Goal: Task Accomplishment & Management: Manage account settings

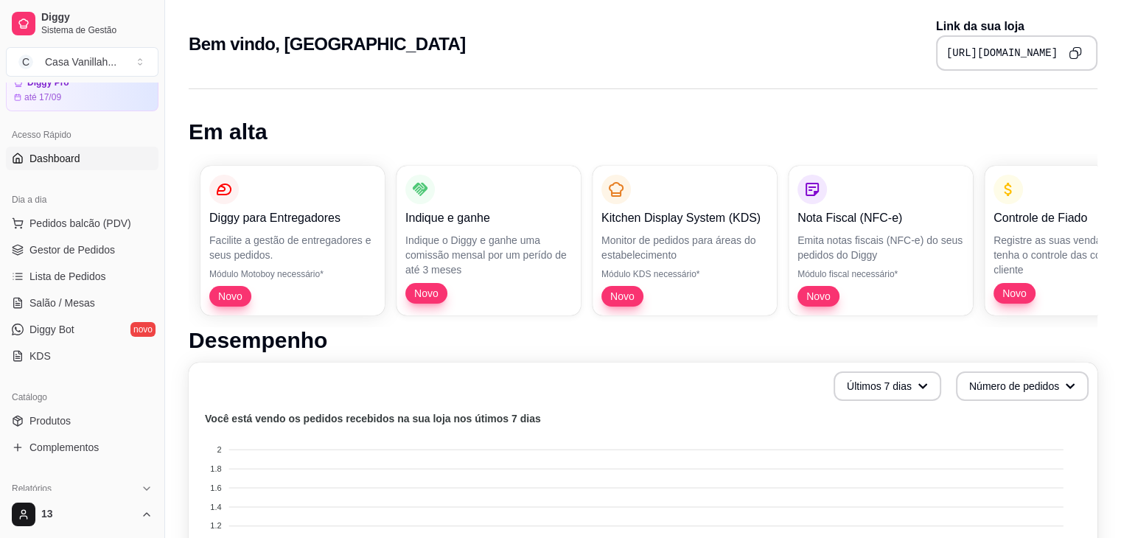
scroll to position [147, 0]
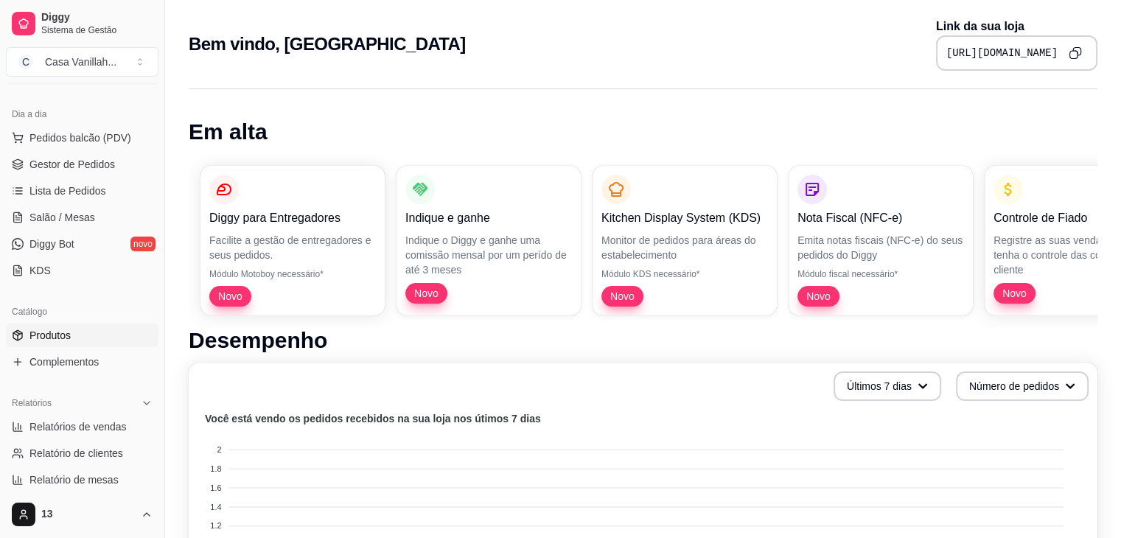
click at [46, 335] on span "Produtos" at bounding box center [49, 335] width 41 height 15
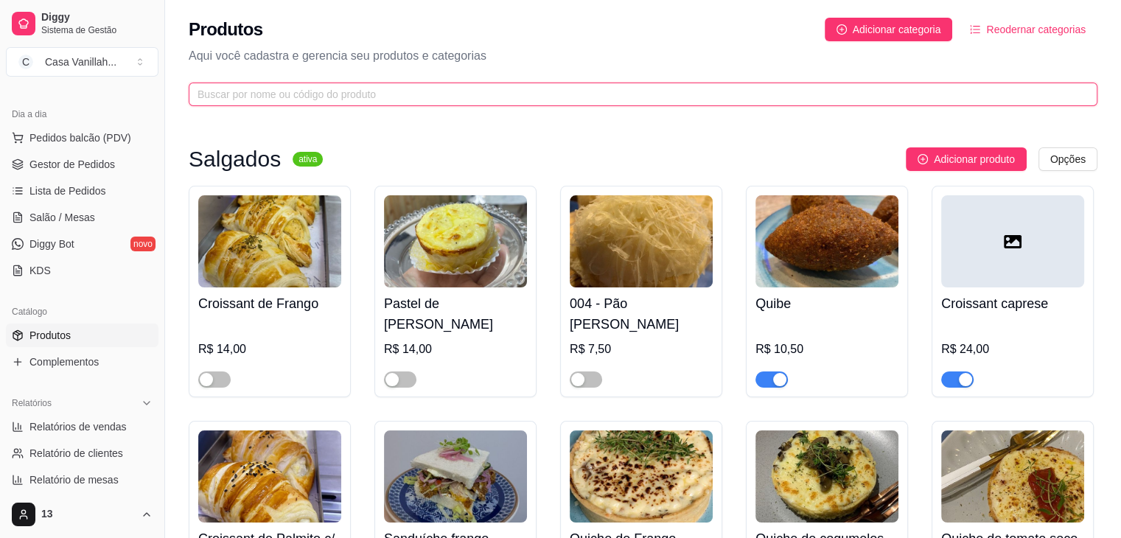
click at [395, 101] on input "text" at bounding box center [636, 94] width 879 height 16
click at [395, 100] on input "text" at bounding box center [636, 94] width 879 height 16
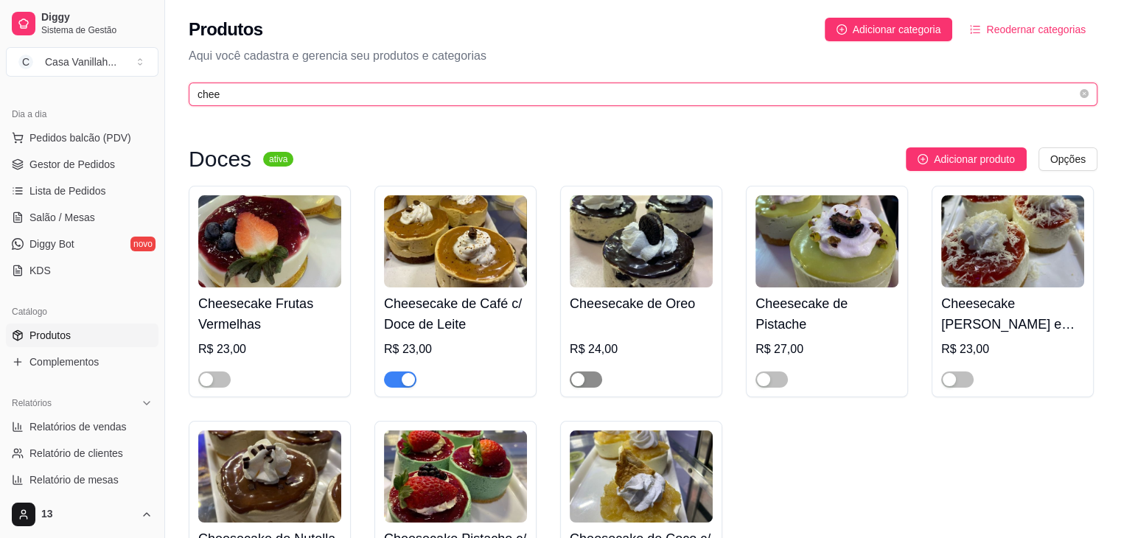
type input "chee"
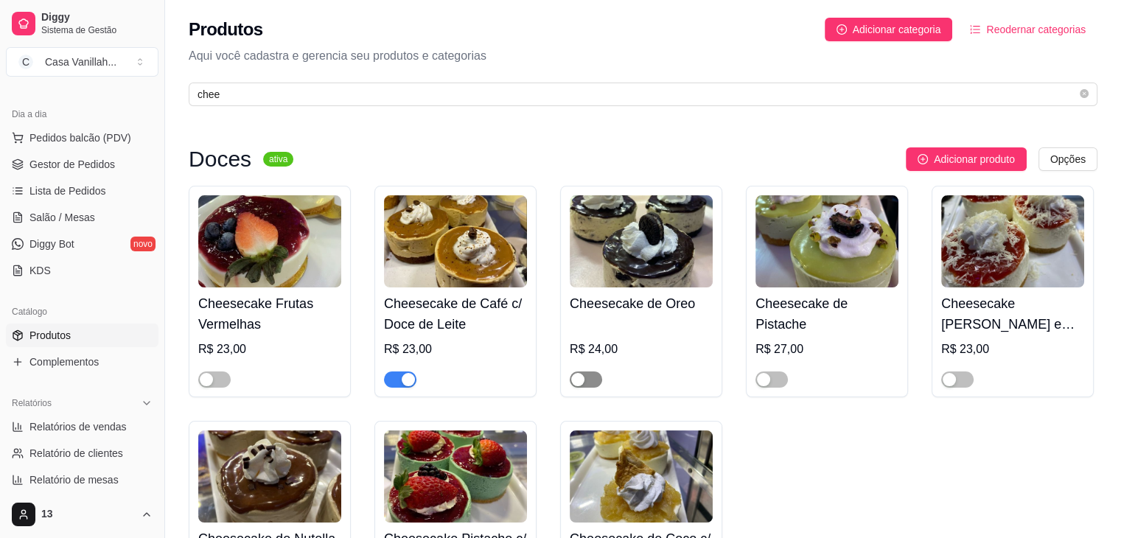
click at [578, 372] on span "button" at bounding box center [586, 379] width 32 height 16
click at [401, 375] on button "button" at bounding box center [400, 379] width 32 height 16
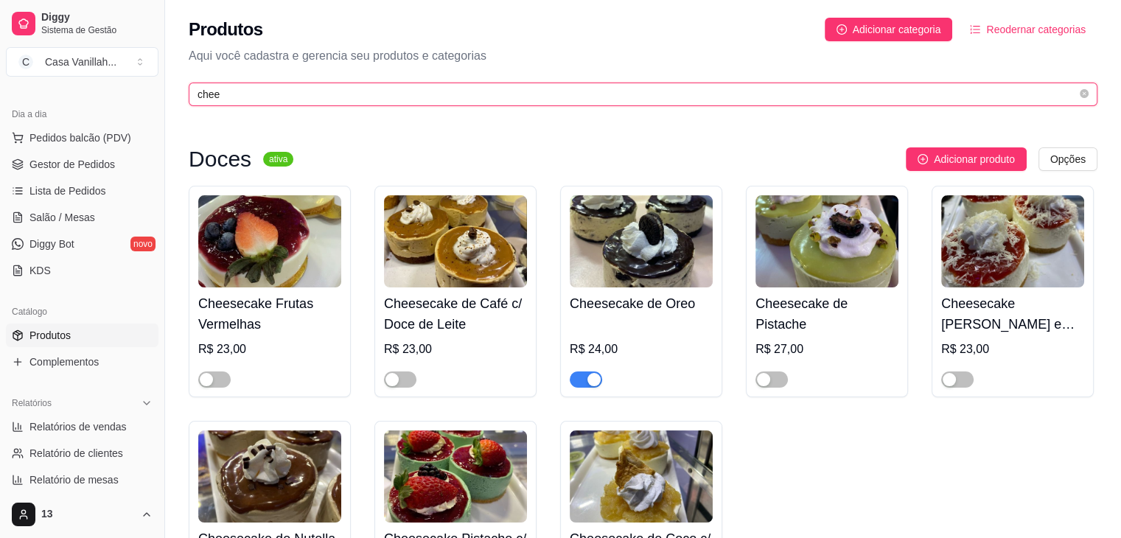
click at [422, 87] on input "chee" at bounding box center [636, 94] width 879 height 16
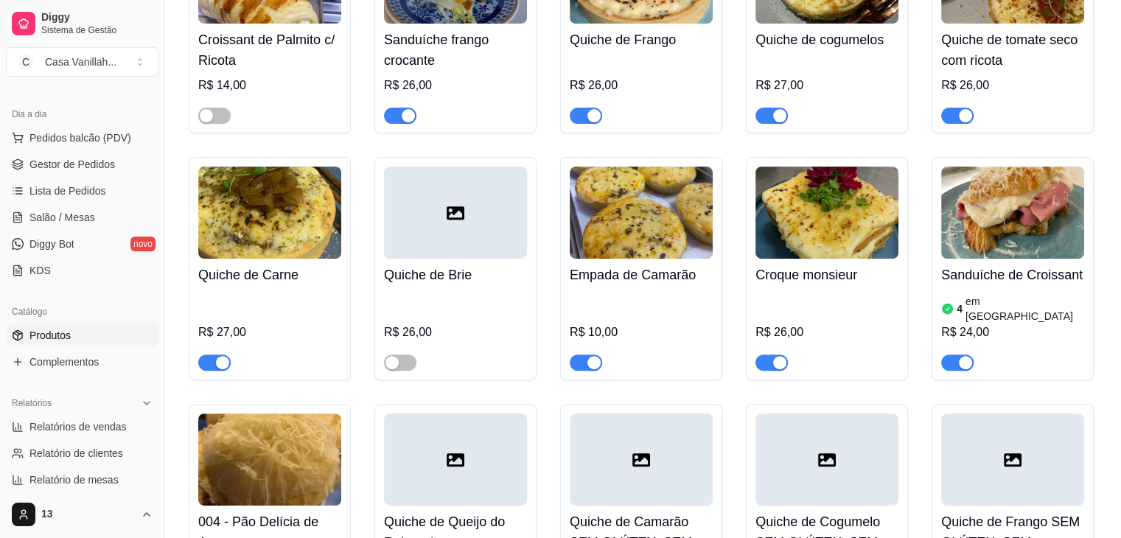
scroll to position [516, 0]
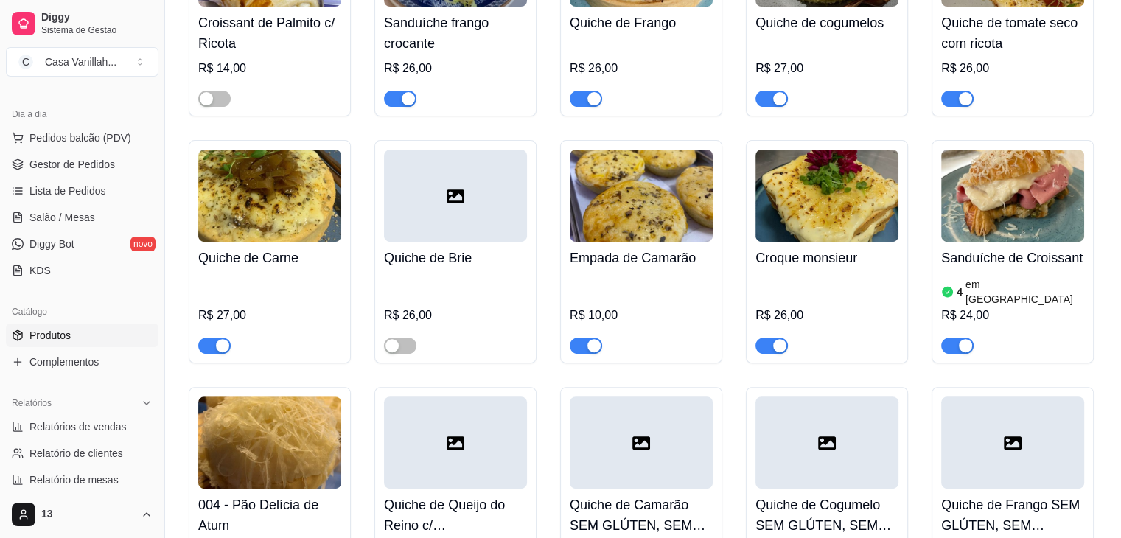
click at [591, 339] on div "button" at bounding box center [593, 345] width 13 height 13
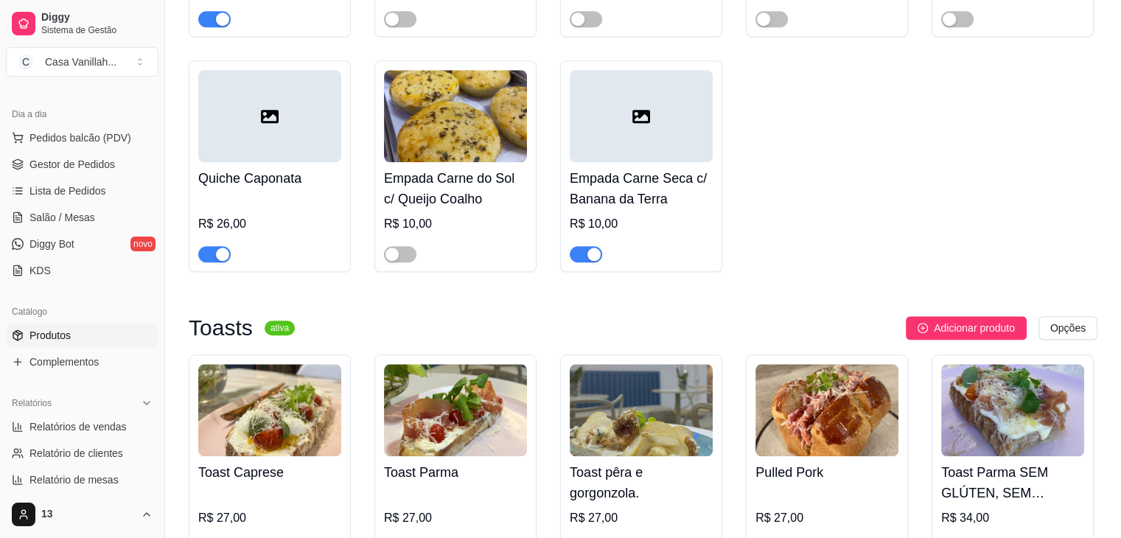
scroll to position [1326, 0]
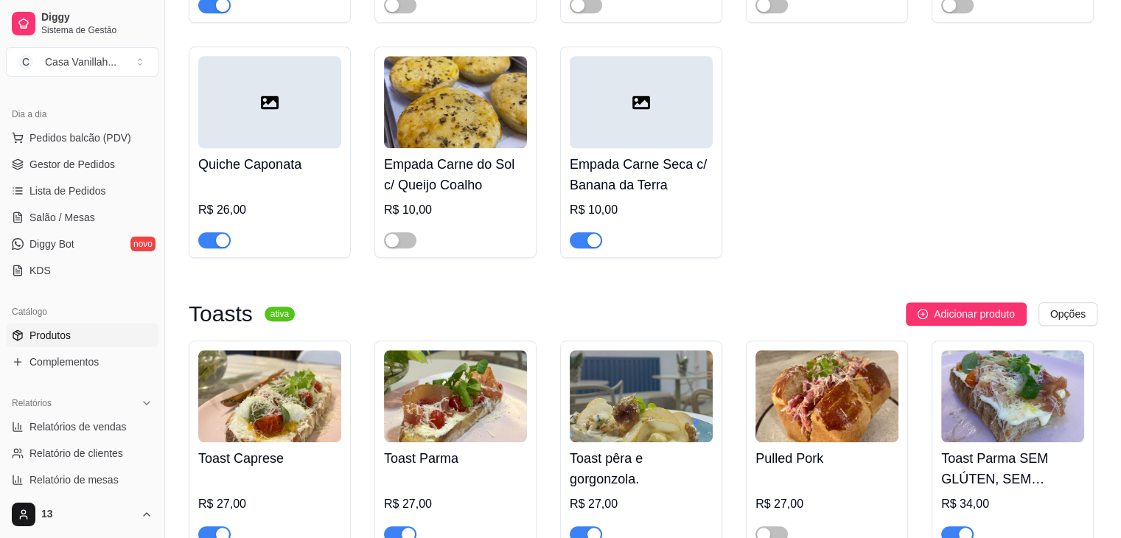
click at [586, 236] on span "button" at bounding box center [586, 240] width 32 height 16
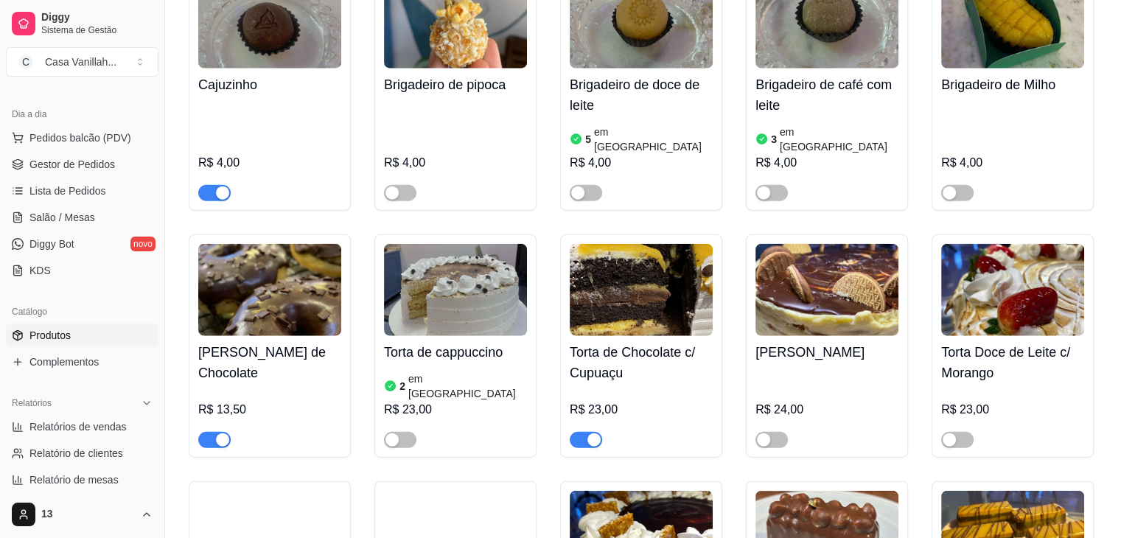
scroll to position [3537, 0]
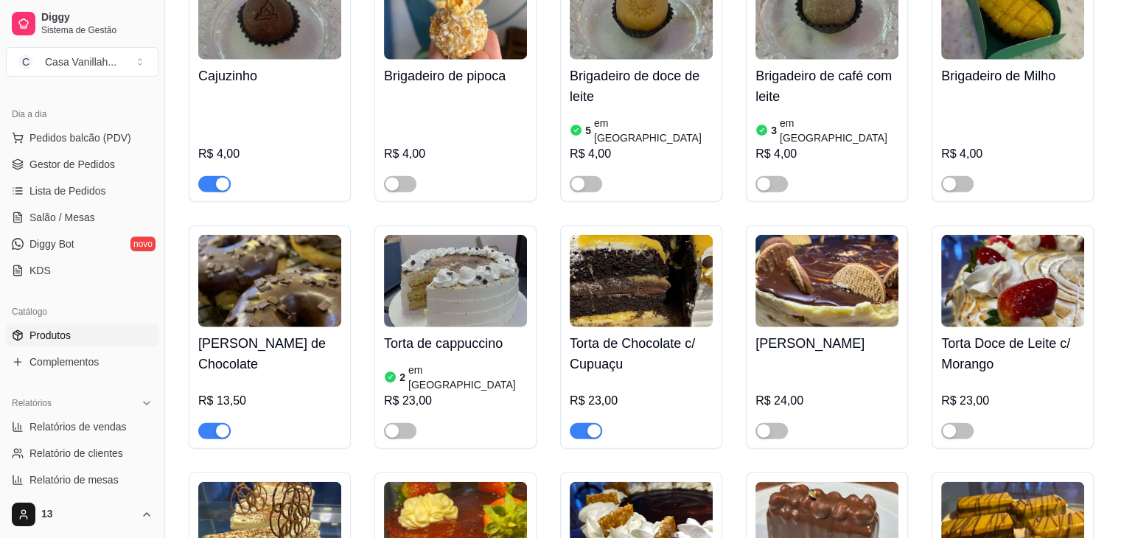
click at [220, 178] on div "button" at bounding box center [222, 184] width 13 height 13
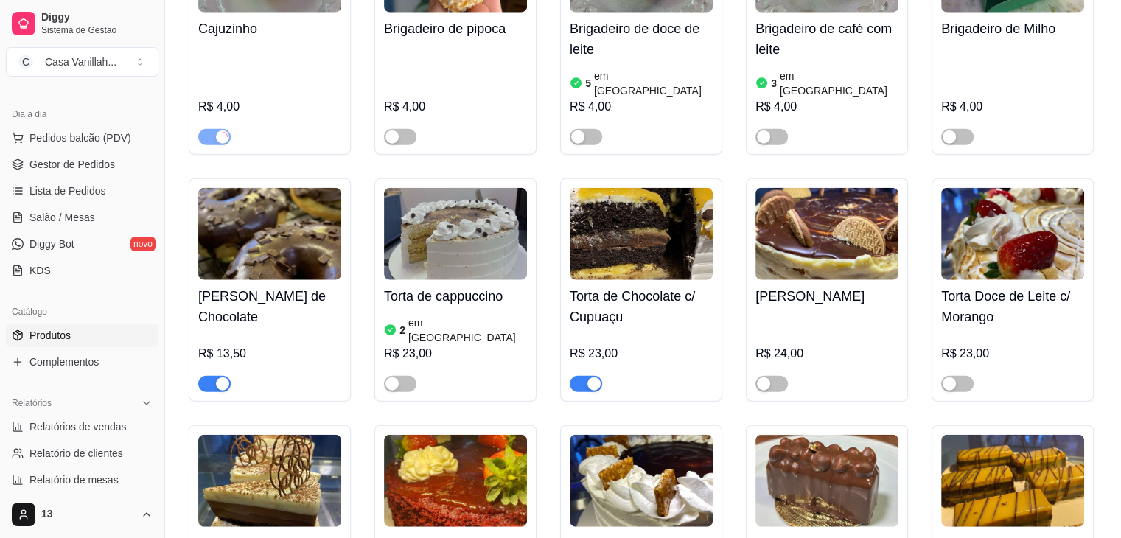
scroll to position [3611, 0]
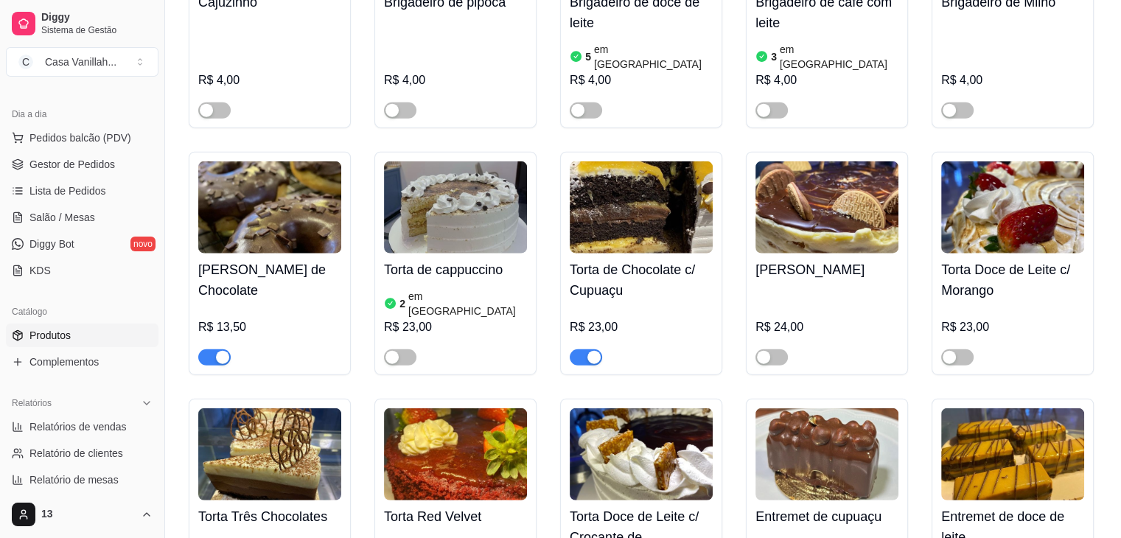
click at [222, 351] on div "button" at bounding box center [222, 357] width 13 height 13
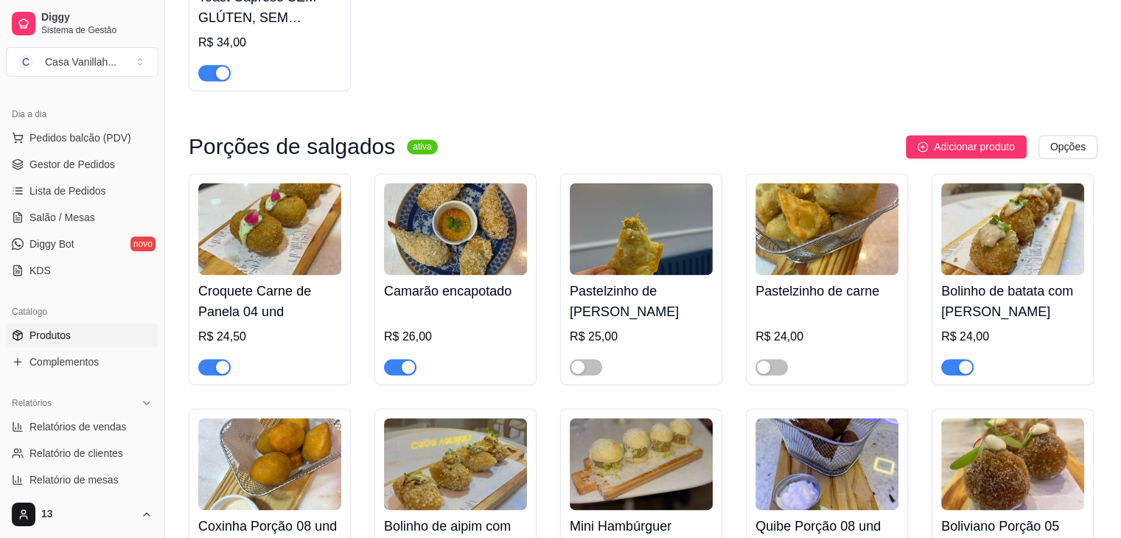
scroll to position [2137, 0]
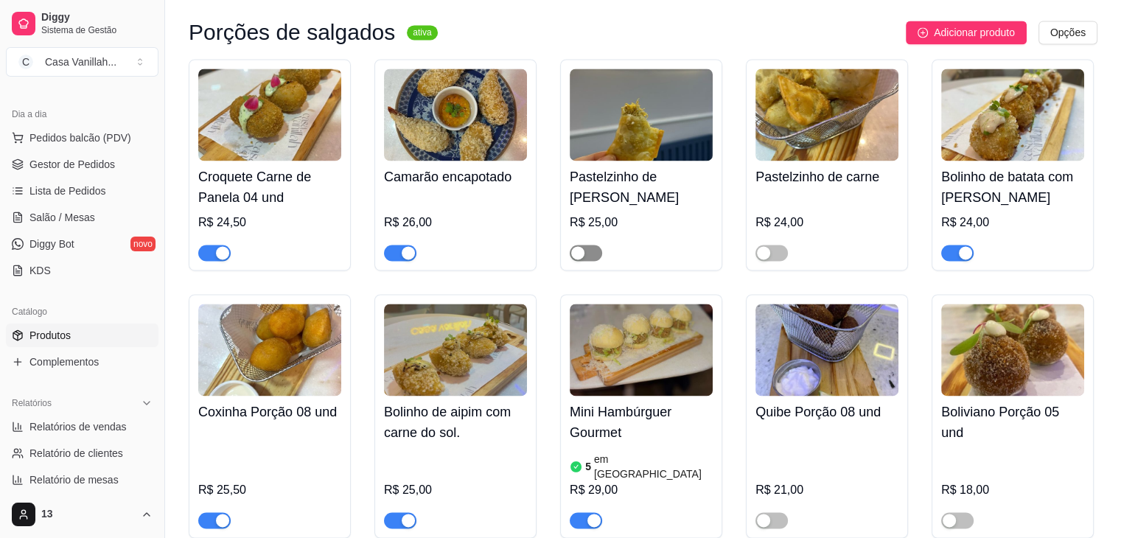
click at [591, 248] on span "button" at bounding box center [586, 253] width 32 height 16
click at [770, 245] on span "button" at bounding box center [771, 253] width 32 height 16
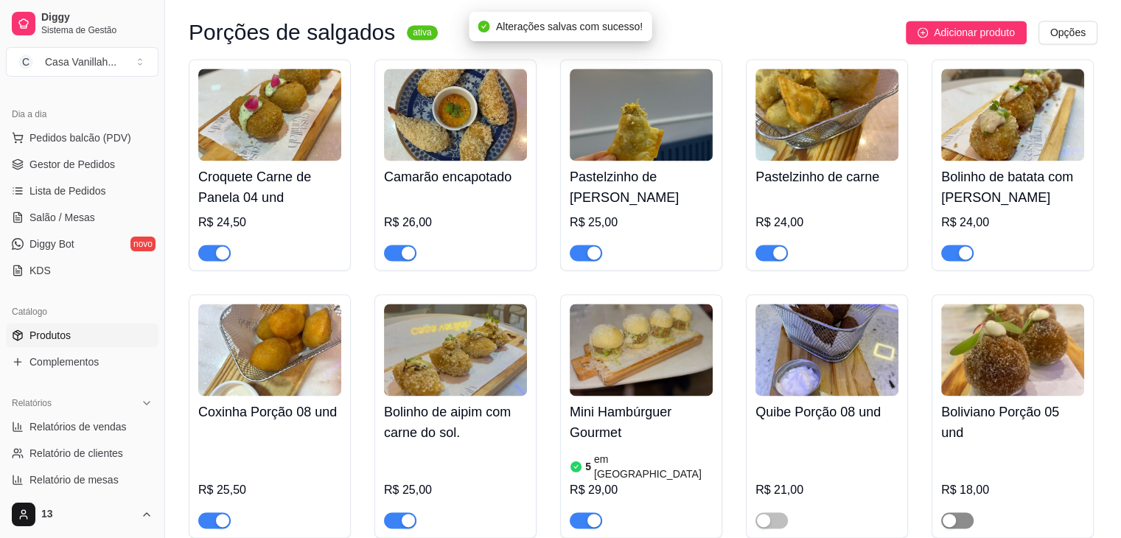
click at [947, 514] on div "button" at bounding box center [949, 520] width 13 height 13
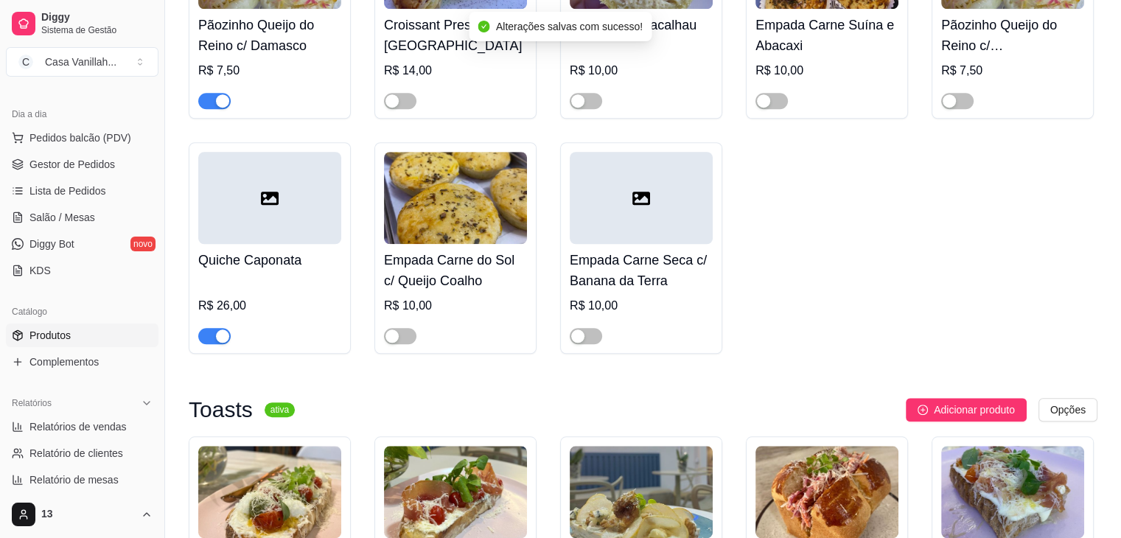
scroll to position [1253, 0]
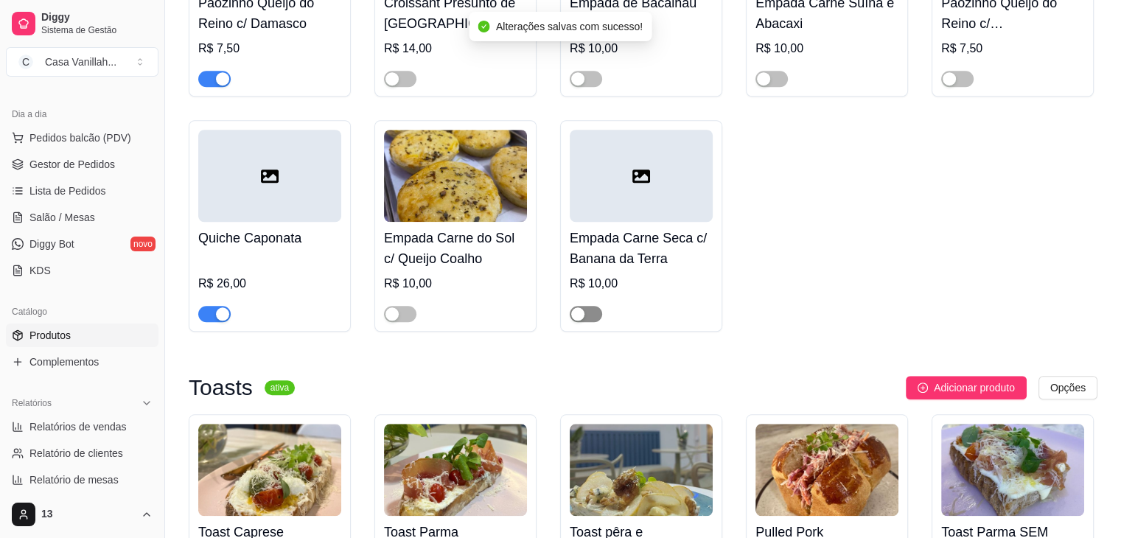
click at [577, 308] on div "button" at bounding box center [577, 313] width 13 height 13
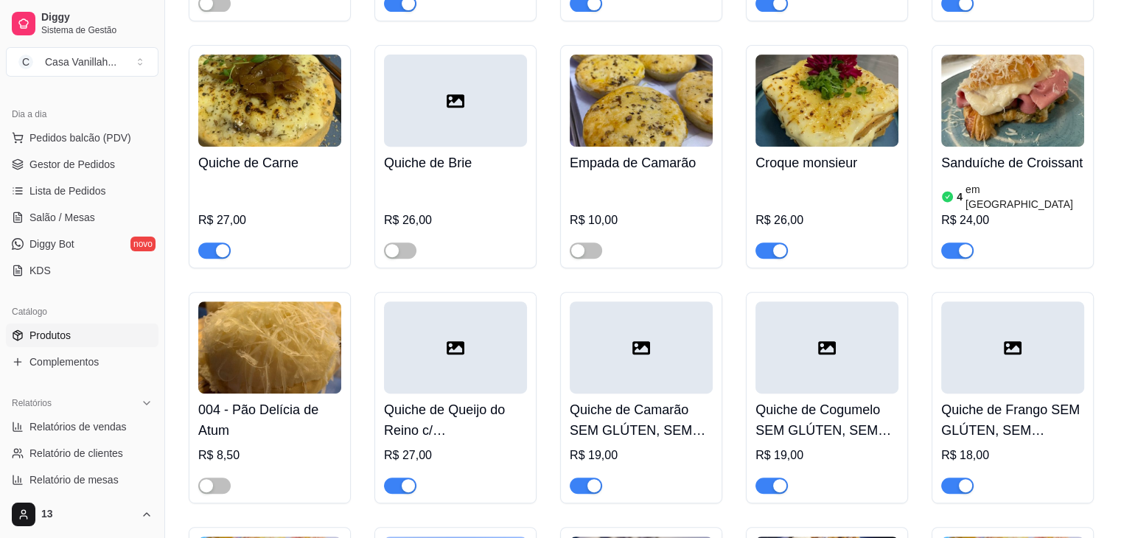
scroll to position [590, 0]
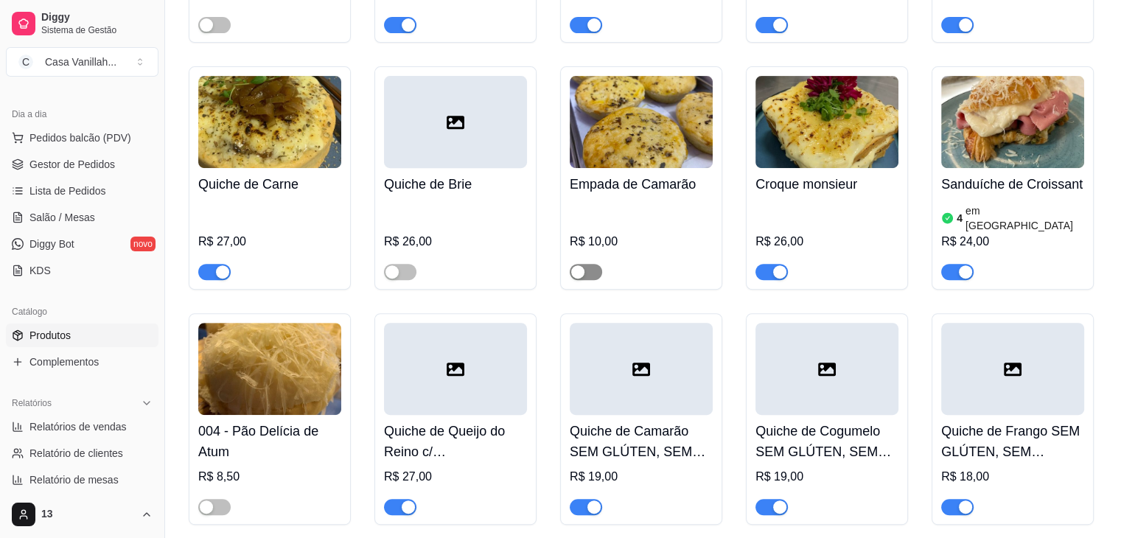
click at [583, 265] on div "button" at bounding box center [577, 271] width 13 height 13
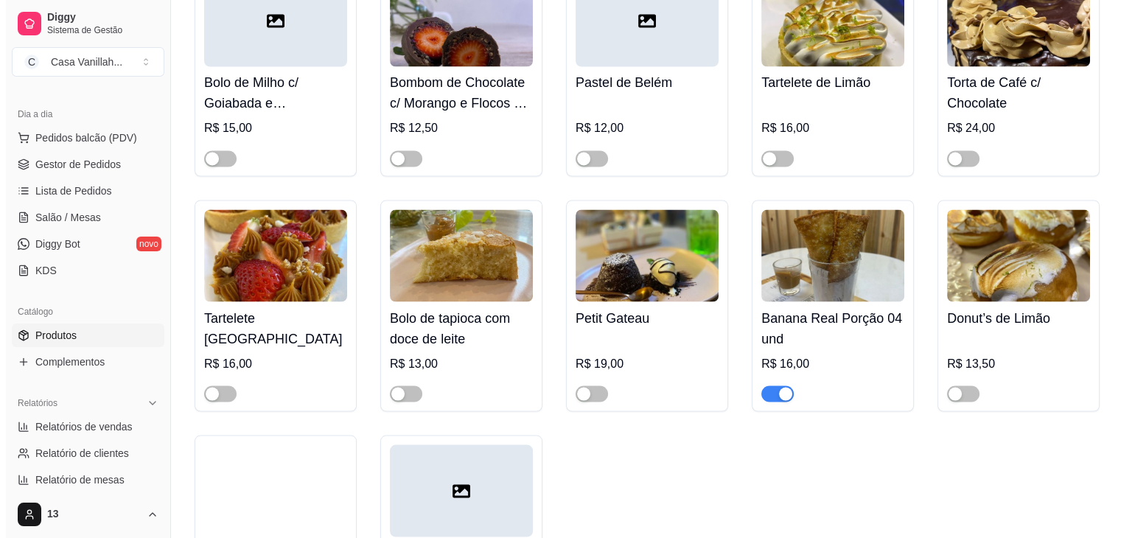
scroll to position [8180, 0]
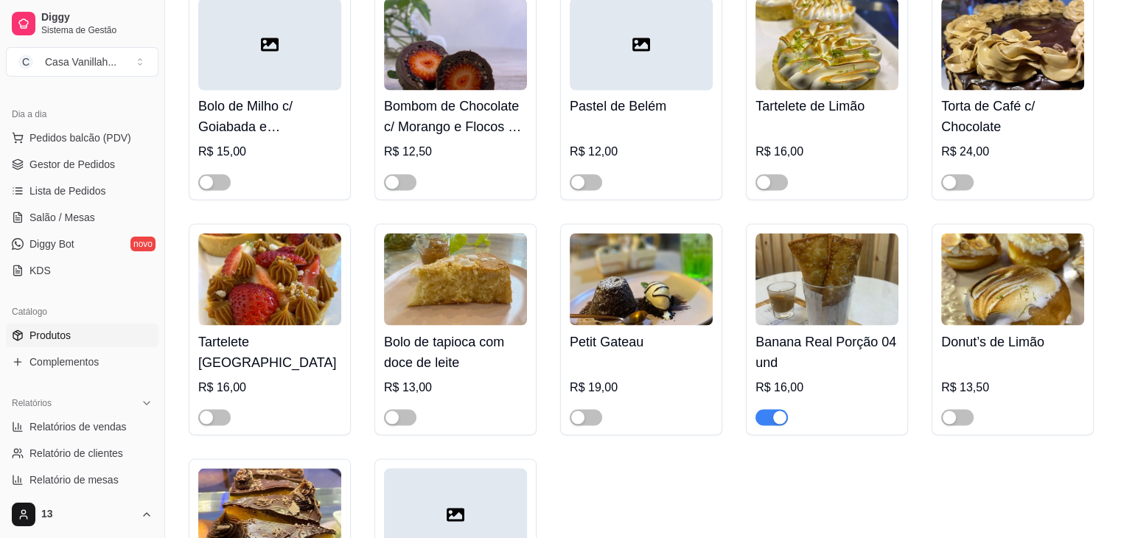
click at [814, 233] on img at bounding box center [826, 279] width 143 height 92
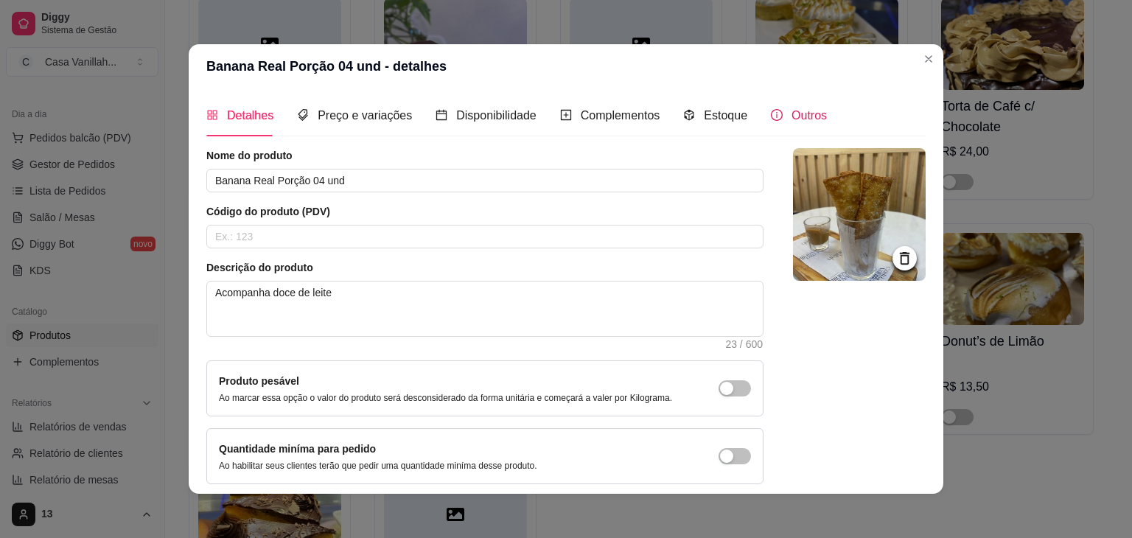
click at [771, 119] on icon "info-circle" at bounding box center [777, 115] width 12 height 12
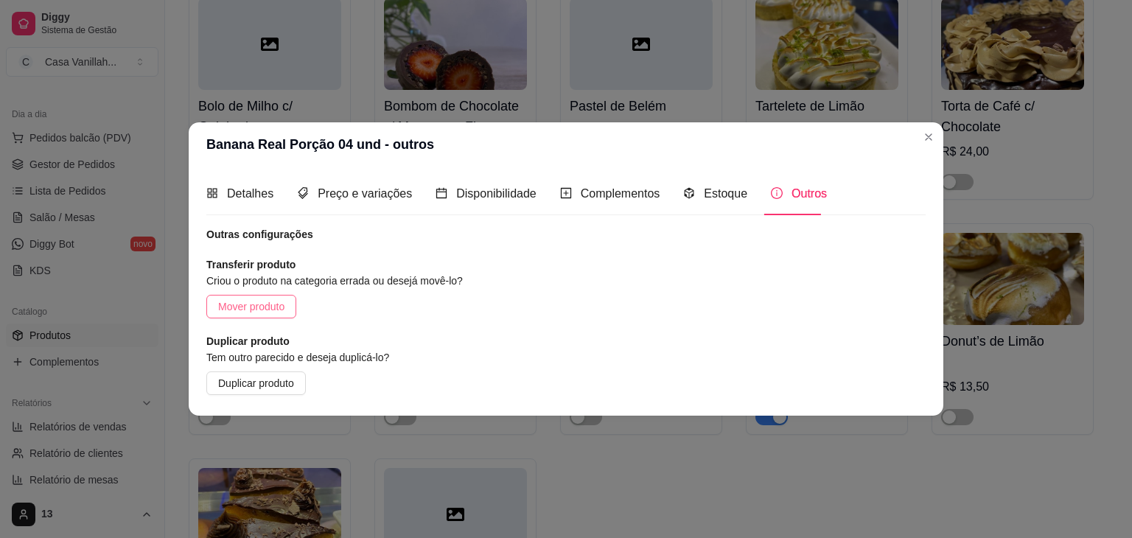
click at [258, 307] on span "Mover produto" at bounding box center [251, 306] width 66 height 16
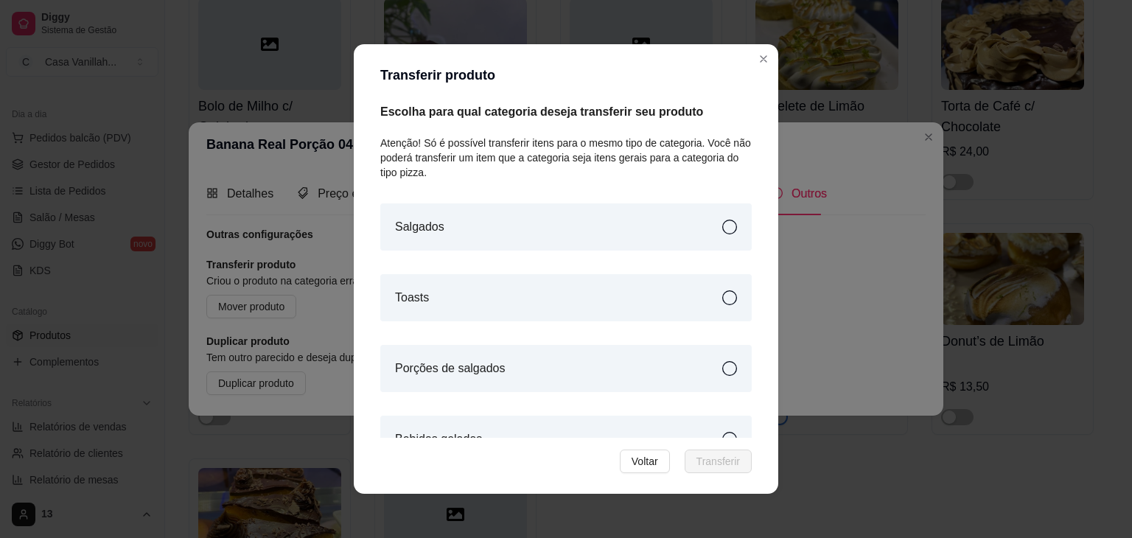
scroll to position [102, 0]
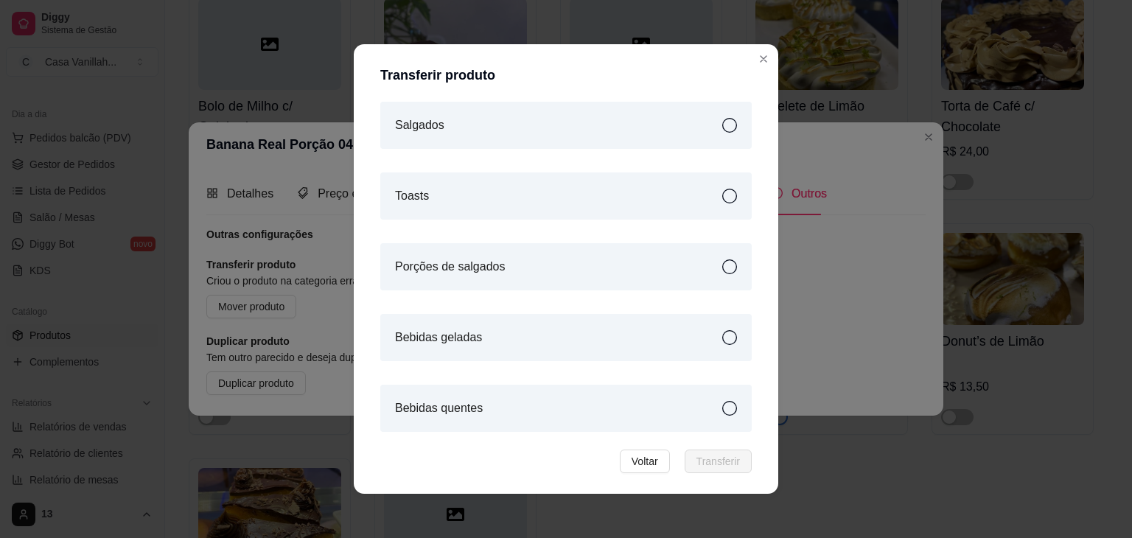
click at [661, 269] on div "Porções de salgados" at bounding box center [565, 266] width 371 height 47
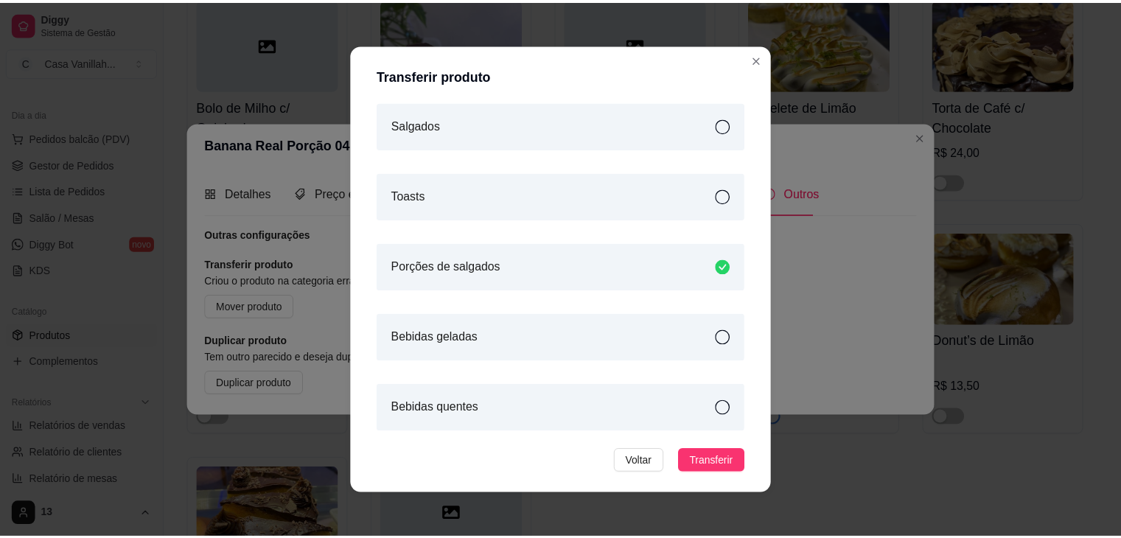
scroll to position [3, 0]
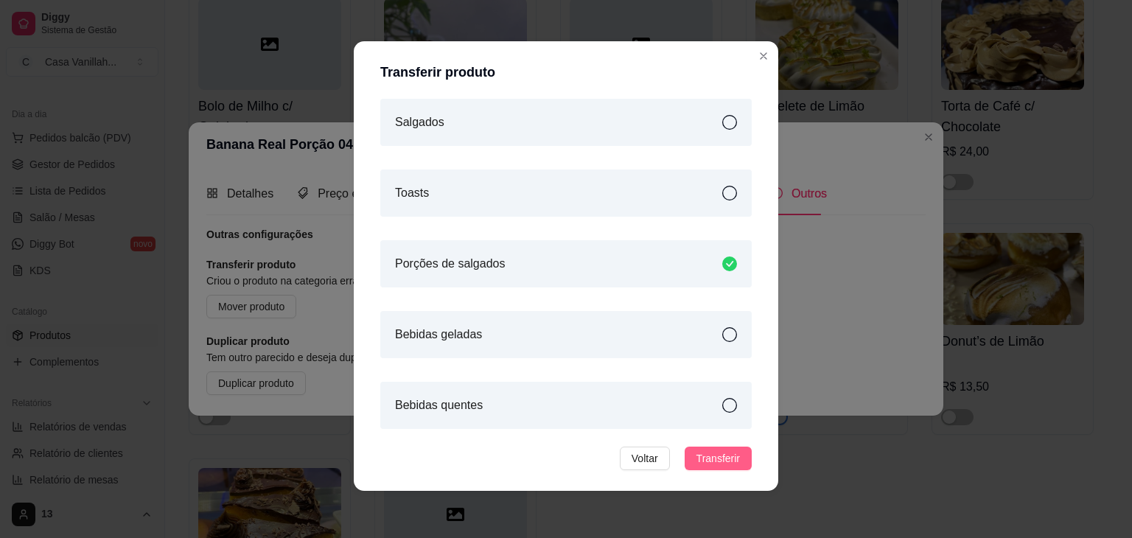
click at [717, 461] on span "Transferir" at bounding box center [717, 458] width 43 height 16
click at [483, 260] on article "Porções de salgados" at bounding box center [450, 264] width 110 height 18
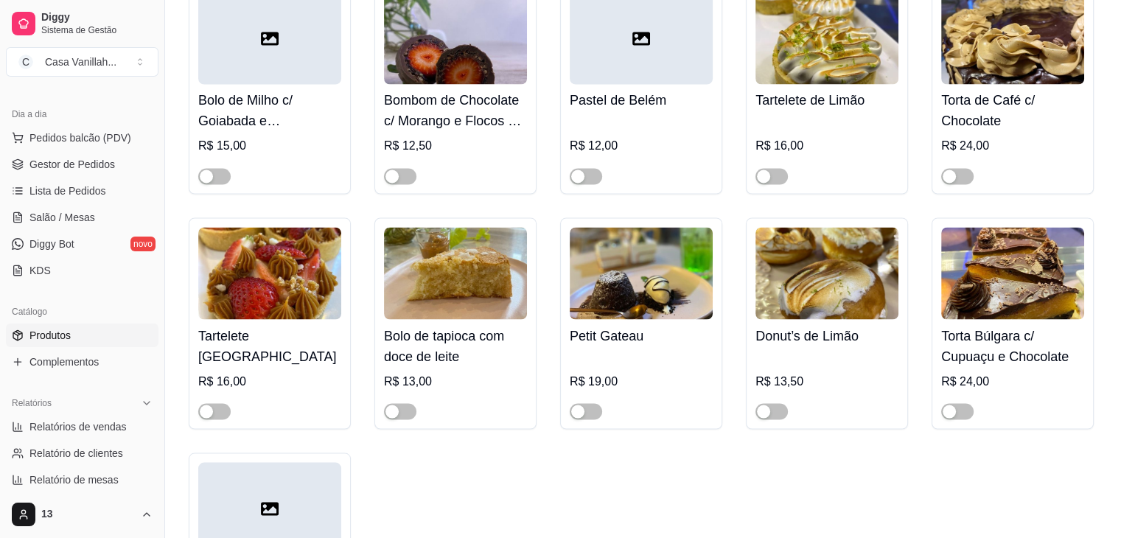
scroll to position [8180, 0]
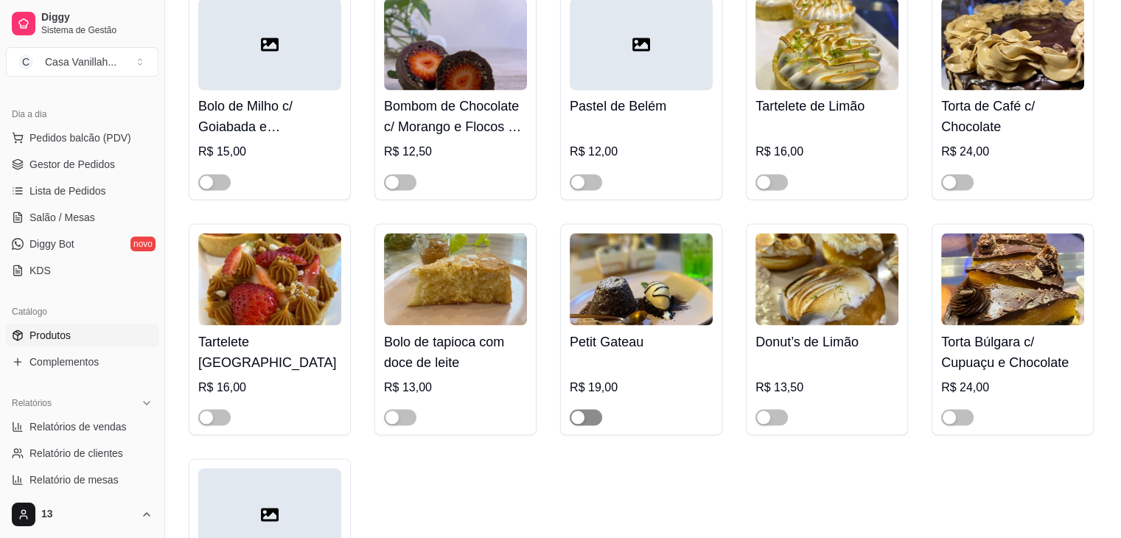
click at [576, 409] on span "button" at bounding box center [586, 417] width 32 height 16
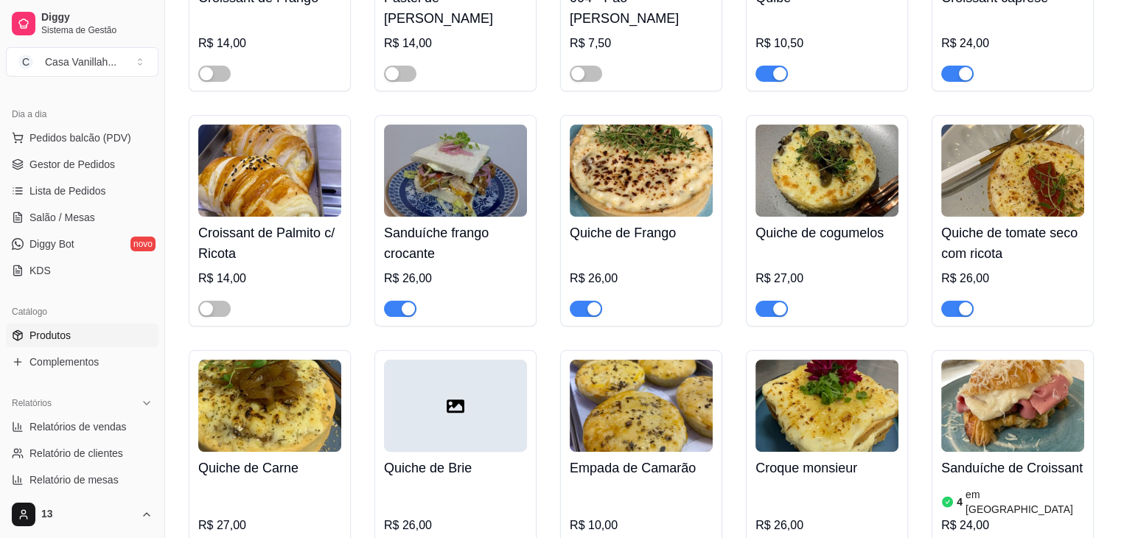
scroll to position [0, 0]
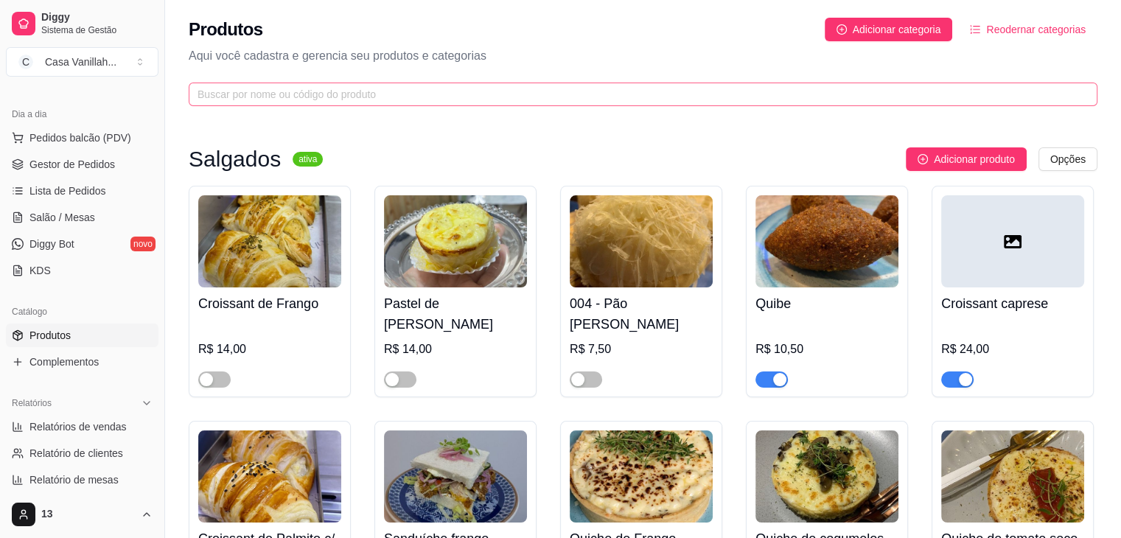
click at [634, 83] on span at bounding box center [643, 95] width 909 height 24
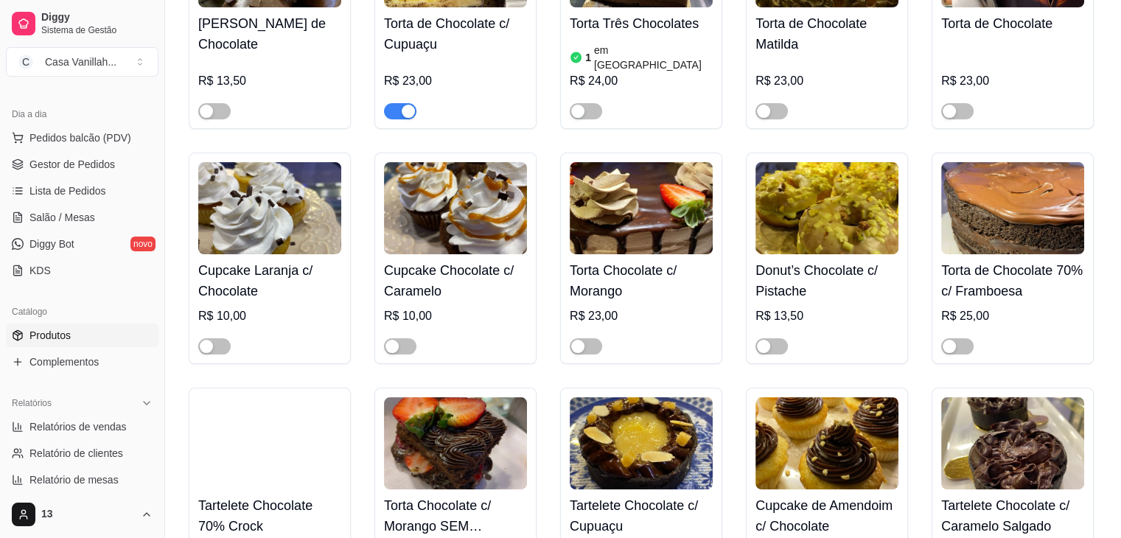
scroll to position [295, 0]
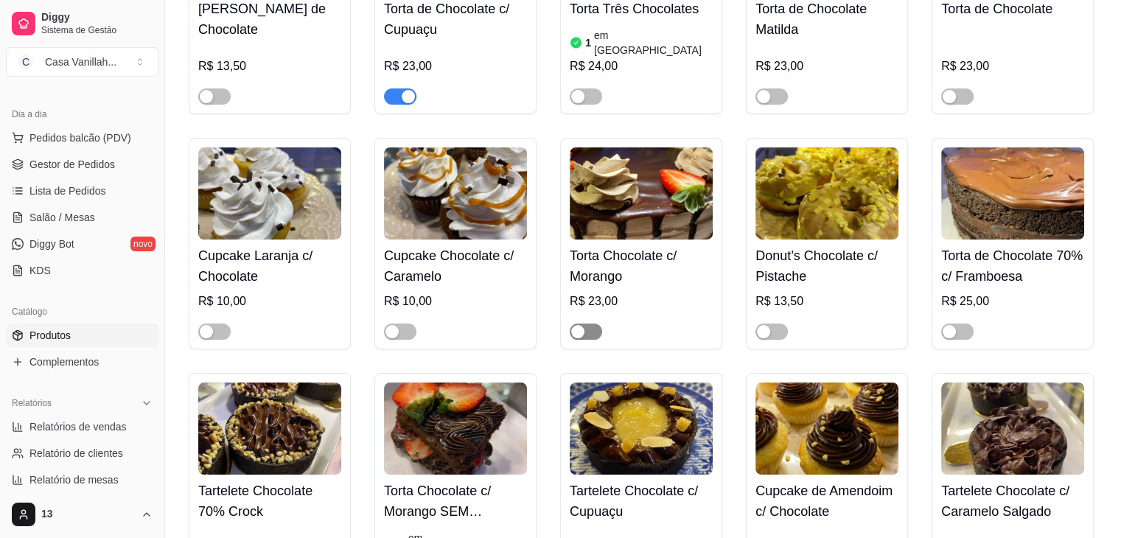
type input "choco"
click at [581, 325] on div "button" at bounding box center [577, 331] width 13 height 13
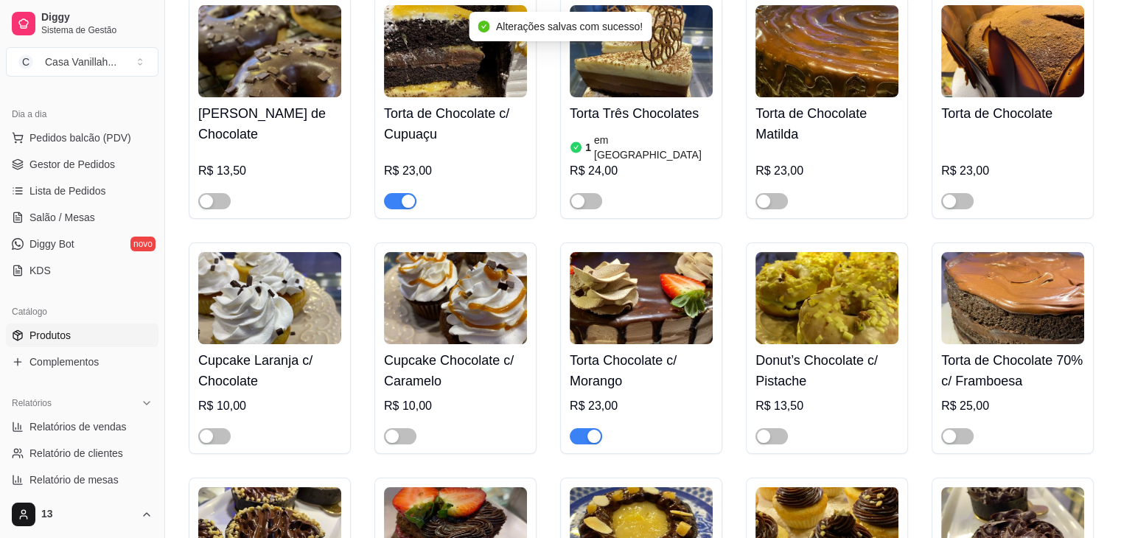
scroll to position [147, 0]
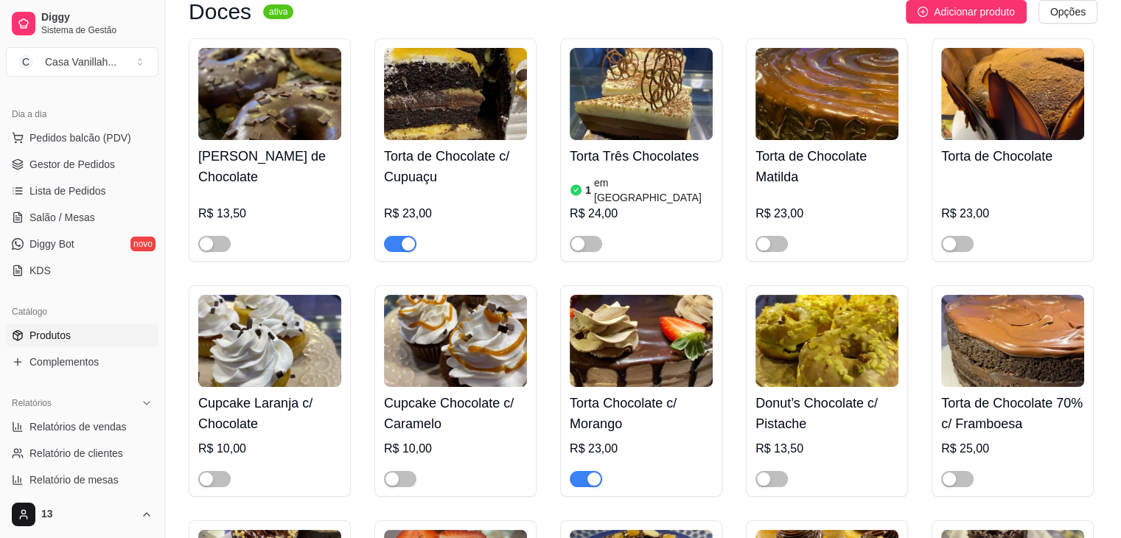
click at [460, 122] on img at bounding box center [455, 94] width 143 height 92
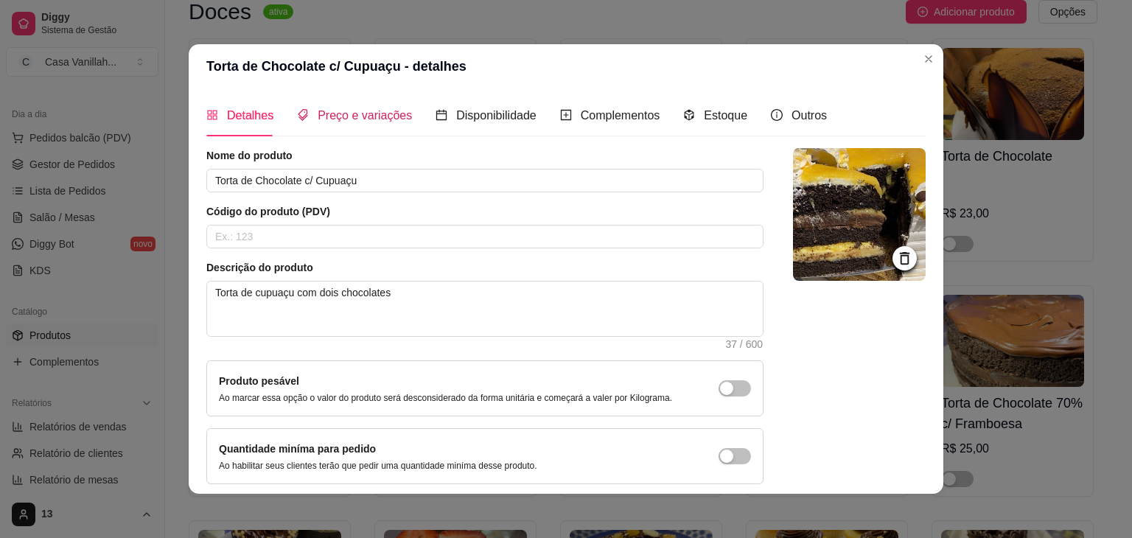
click at [354, 122] on span "Preço e variações" at bounding box center [365, 115] width 94 height 13
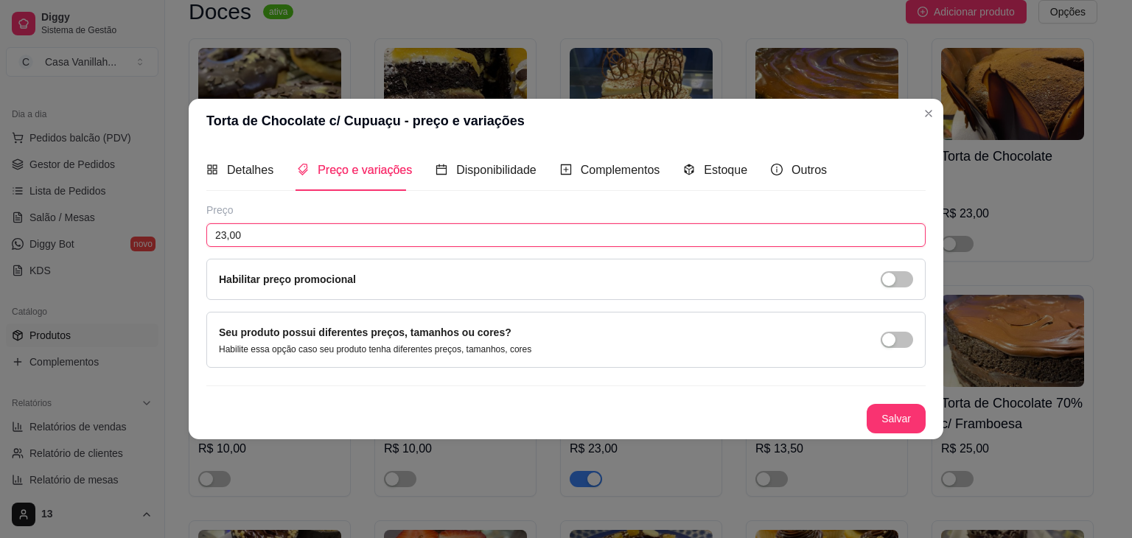
click at [268, 233] on input "23,00" at bounding box center [565, 235] width 719 height 24
type input "24,00"
click at [879, 419] on button "Salvar" at bounding box center [896, 418] width 59 height 29
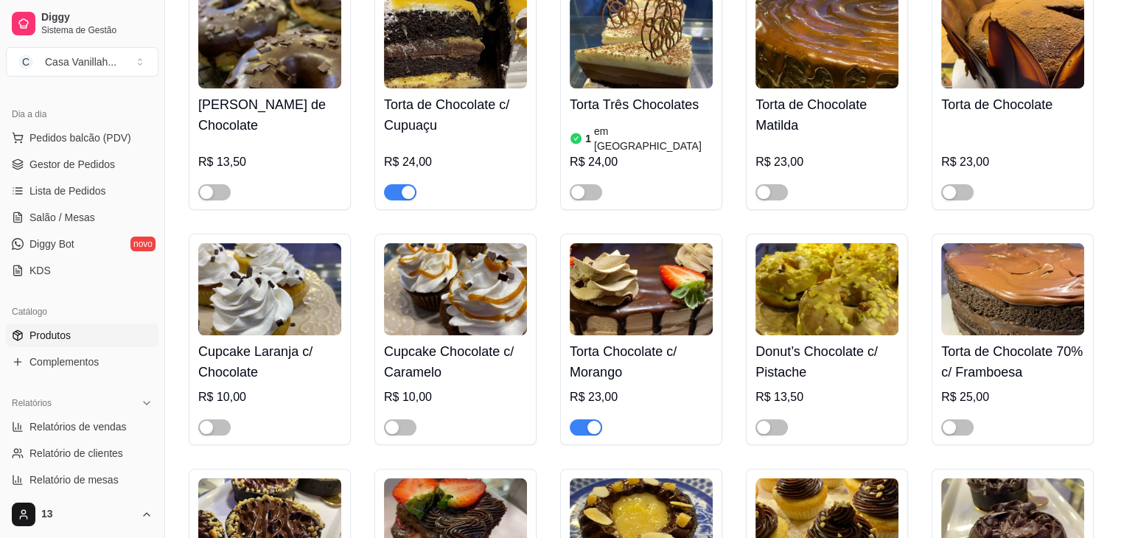
scroll to position [221, 0]
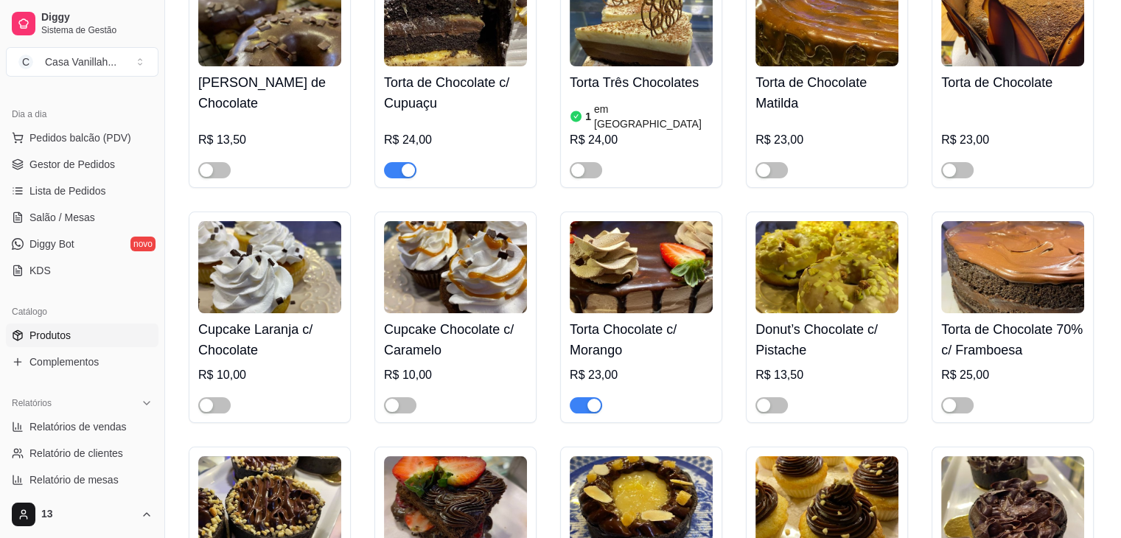
click at [643, 279] on img at bounding box center [641, 267] width 143 height 92
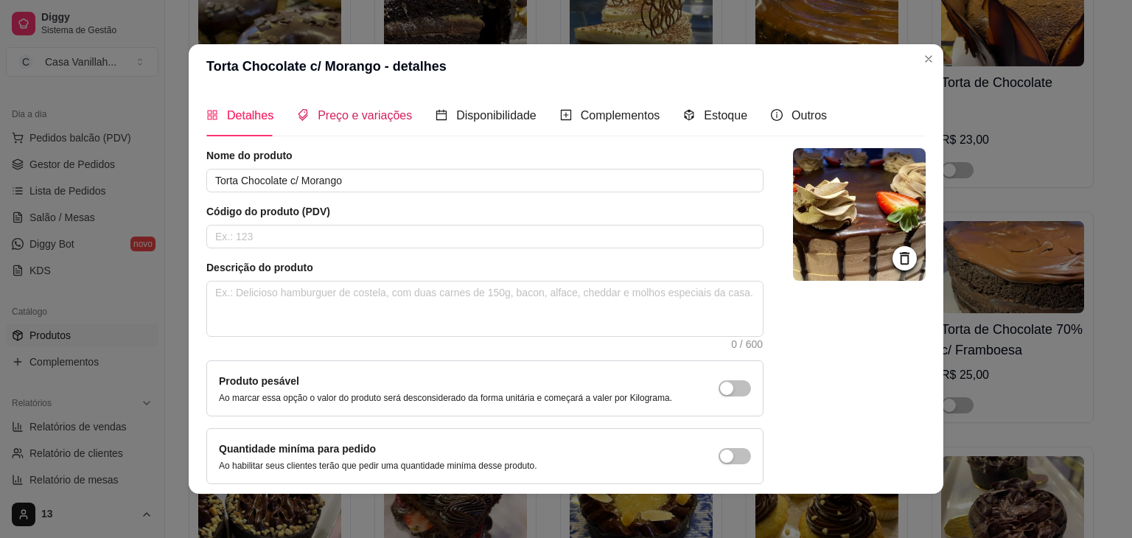
click at [343, 116] on span "Preço e variações" at bounding box center [365, 115] width 94 height 13
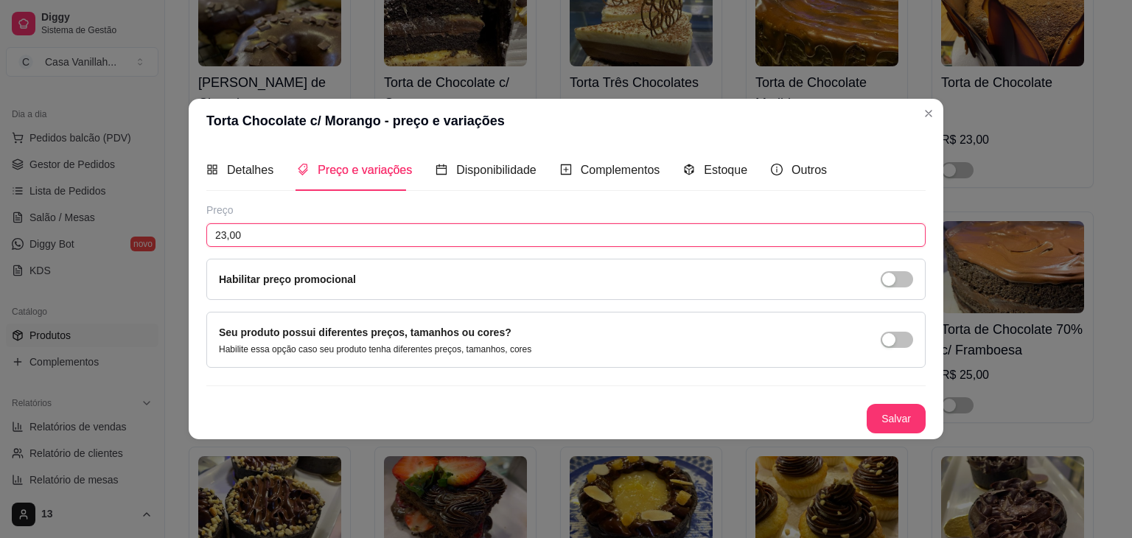
click at [290, 240] on input "23,00" at bounding box center [565, 235] width 719 height 24
type input "24,00"
click at [894, 410] on button "Salvar" at bounding box center [895, 419] width 57 height 29
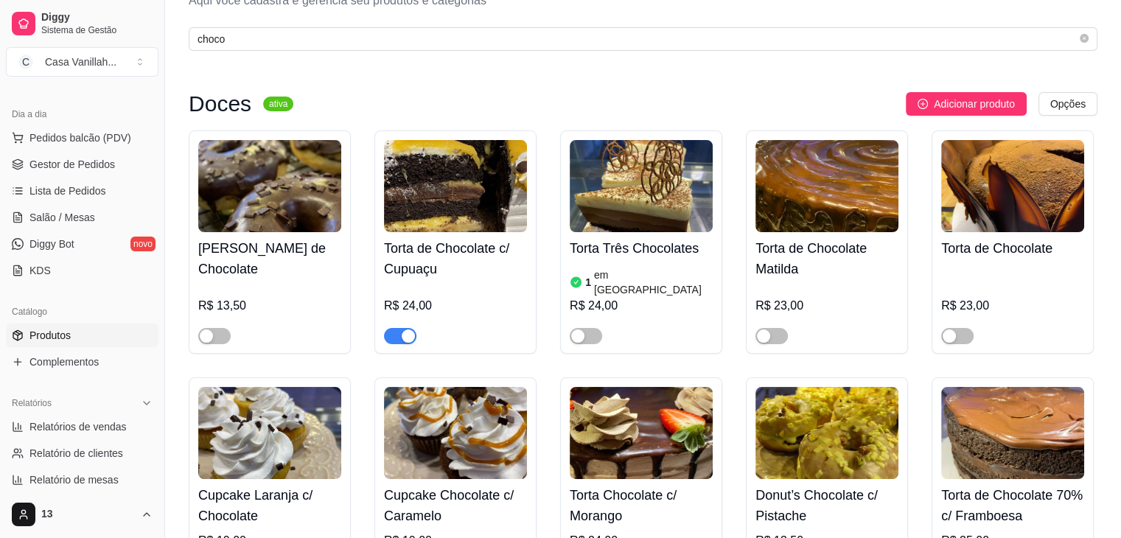
scroll to position [0, 0]
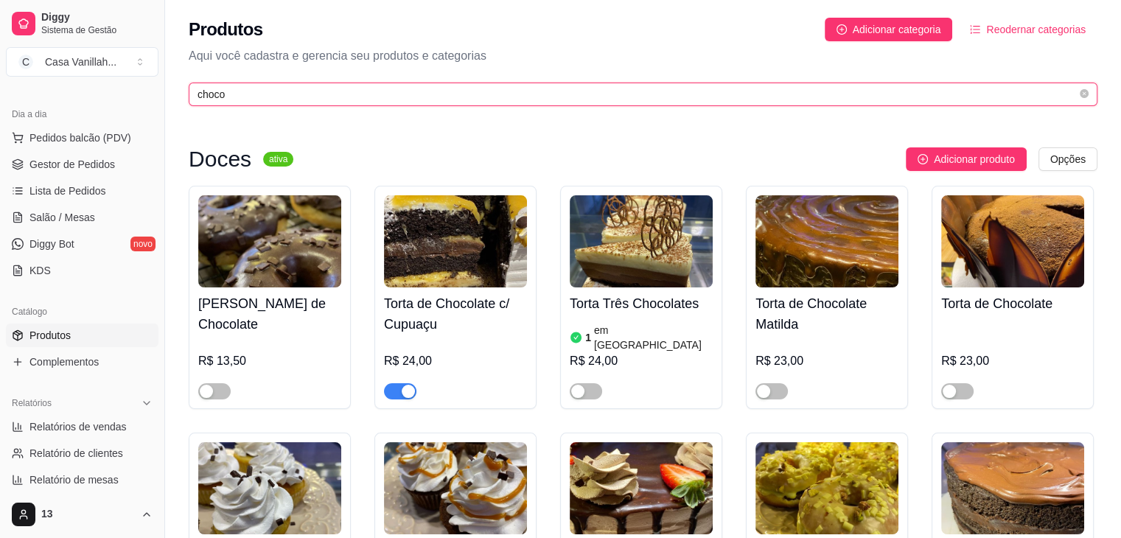
click at [512, 99] on input "choco" at bounding box center [636, 94] width 879 height 16
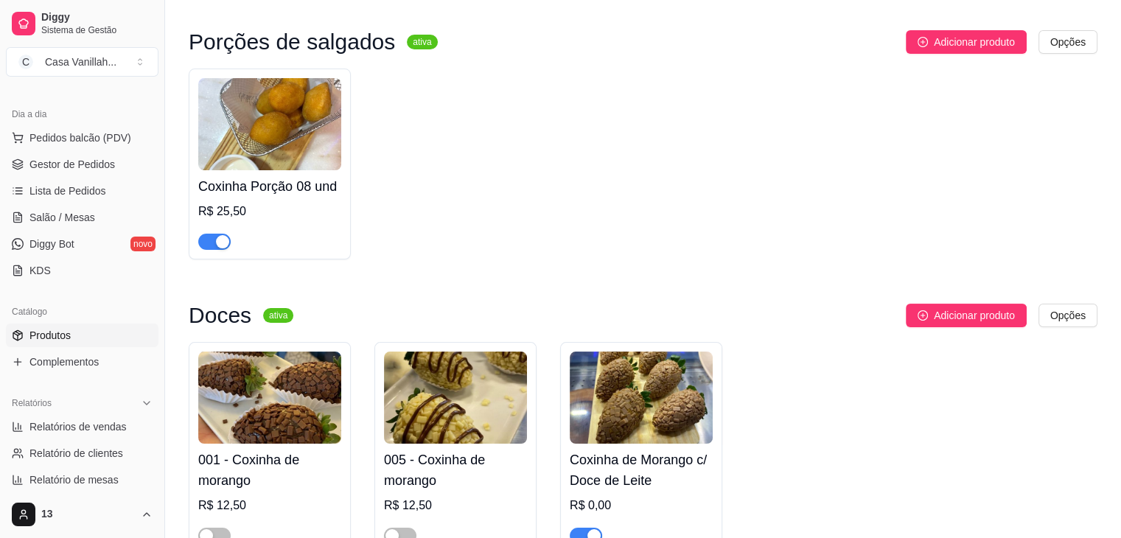
scroll to position [209, 0]
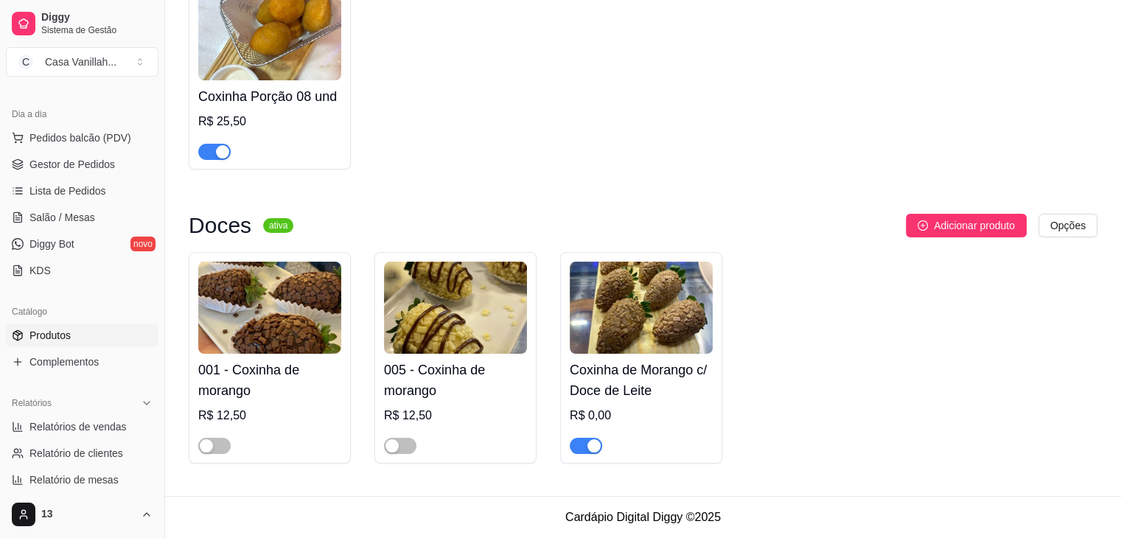
type input "cox"
click at [613, 291] on img at bounding box center [641, 308] width 143 height 92
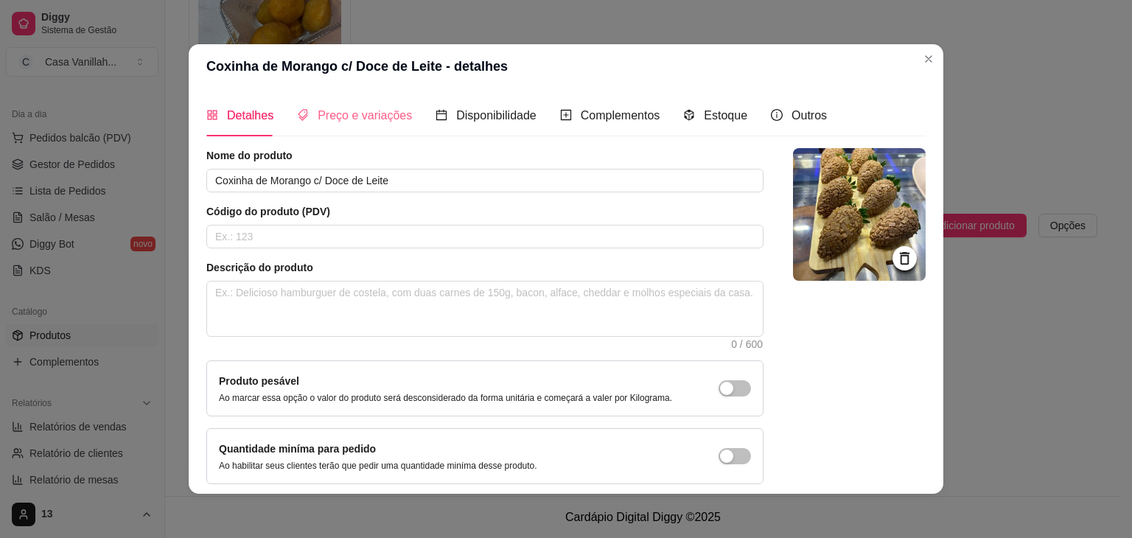
click at [330, 104] on div "Preço e variações" at bounding box center [354, 115] width 115 height 42
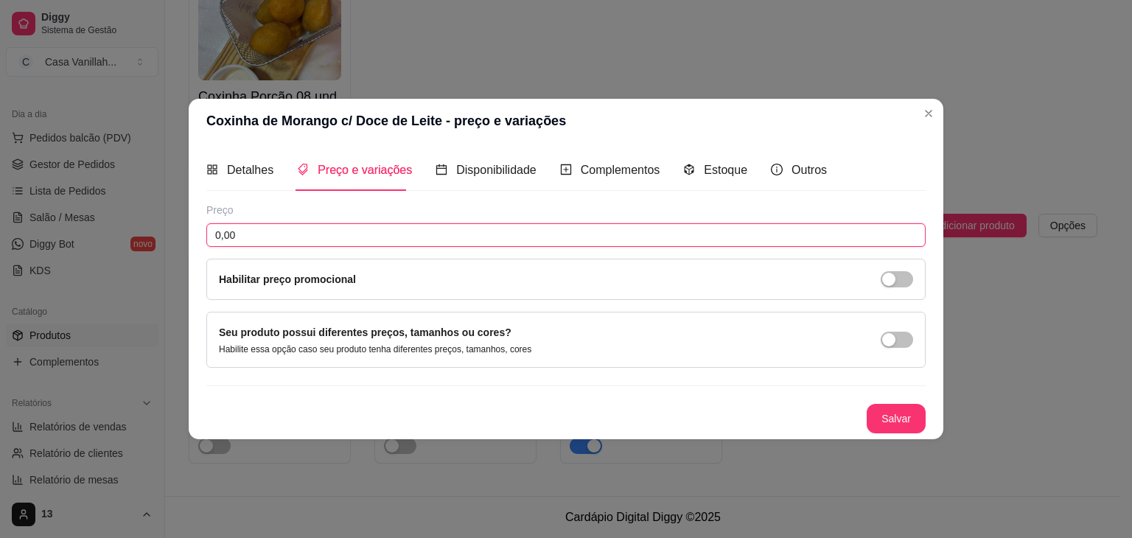
click at [262, 235] on input "0,00" at bounding box center [565, 235] width 719 height 24
type input "12,50"
click at [903, 432] on button "Salvar" at bounding box center [896, 418] width 59 height 29
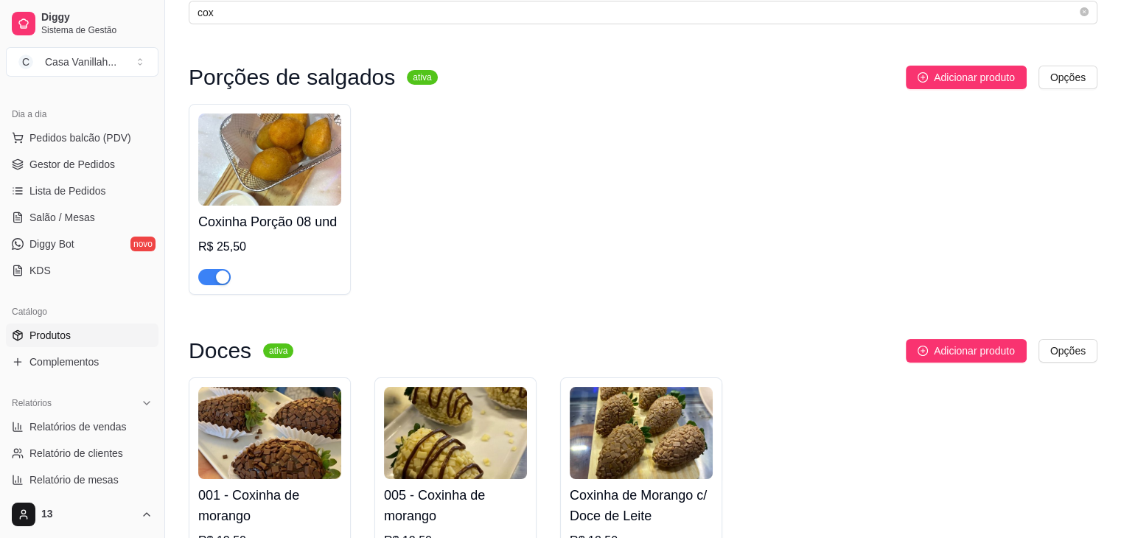
scroll to position [0, 0]
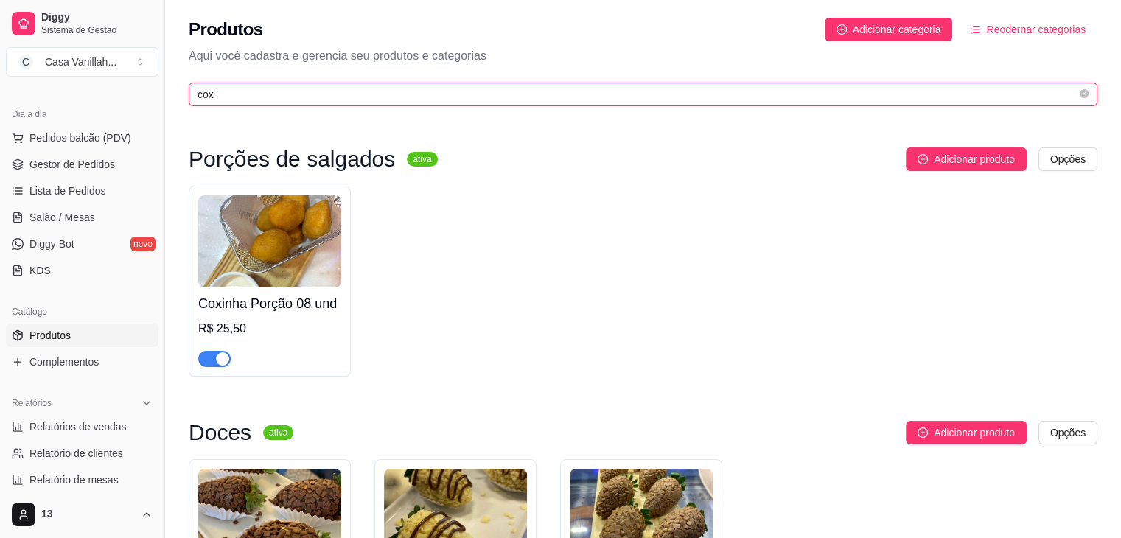
click at [237, 91] on input "cox" at bounding box center [636, 94] width 879 height 16
